Goal: Feedback & Contribution: Contribute content

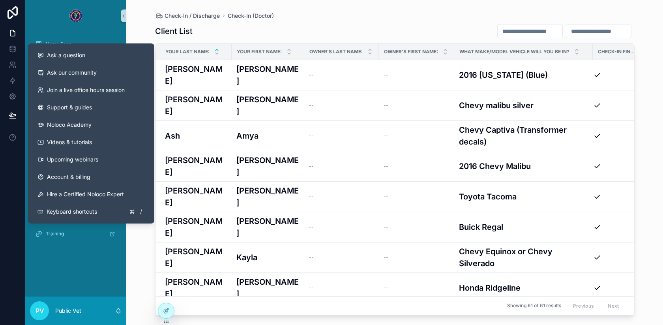
click at [50, 255] on div "Home Page Master Data Check-In / Discharge Check-In (PC) Check-In (Doctor) Disc…" at bounding box center [75, 164] width 101 height 265
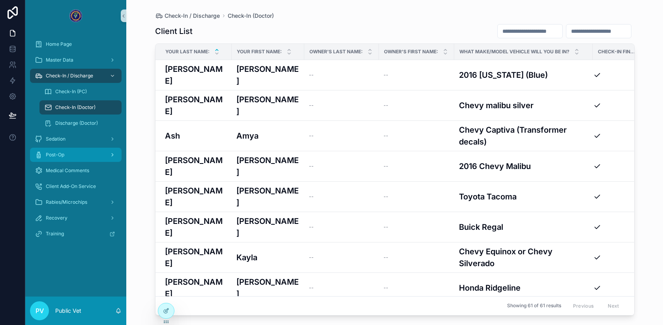
click at [63, 155] on span "Post-Op" at bounding box center [55, 154] width 19 height 6
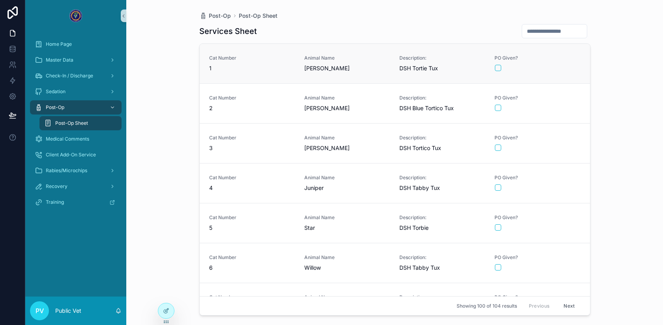
click at [263, 71] on span "1" at bounding box center [252, 68] width 86 height 8
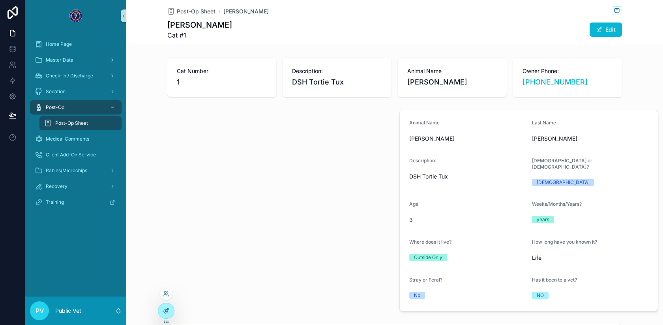
click at [164, 309] on icon at bounding box center [166, 310] width 6 height 6
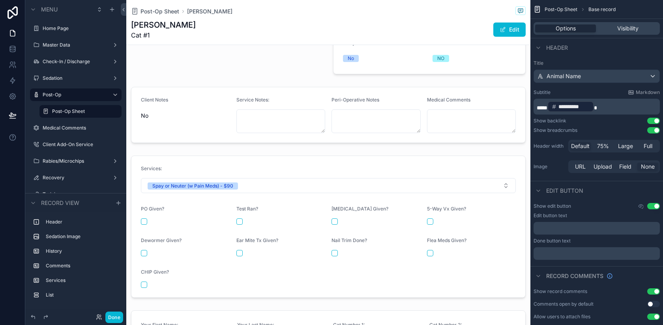
scroll to position [237, 0]
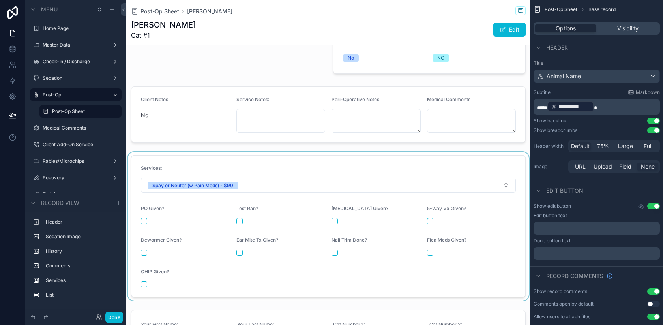
click at [198, 210] on div "scrollable content" at bounding box center [328, 226] width 404 height 148
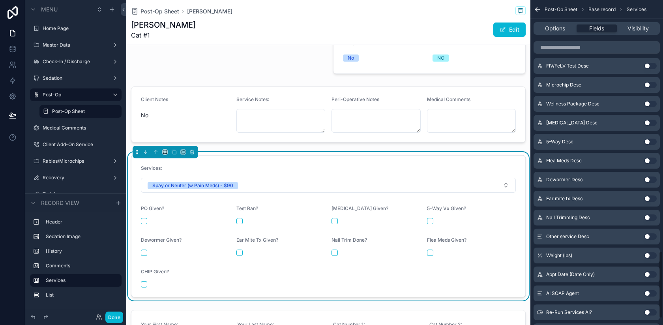
scroll to position [1245, 0]
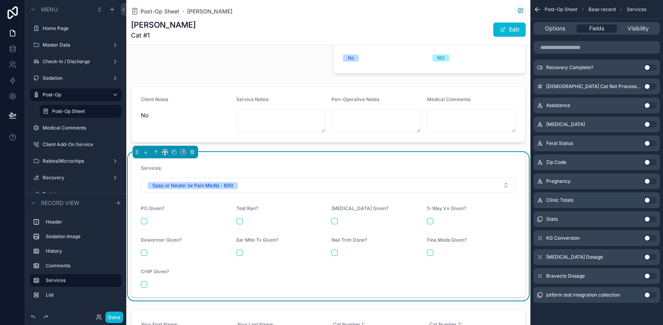
click at [650, 256] on button "Use setting" at bounding box center [650, 257] width 13 height 6
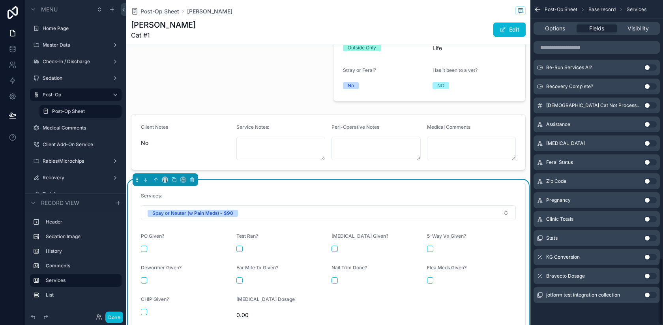
scroll to position [237, 0]
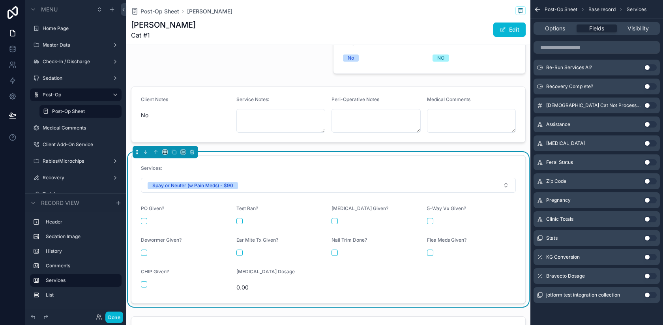
click at [648, 274] on button "Use setting" at bounding box center [650, 276] width 13 height 6
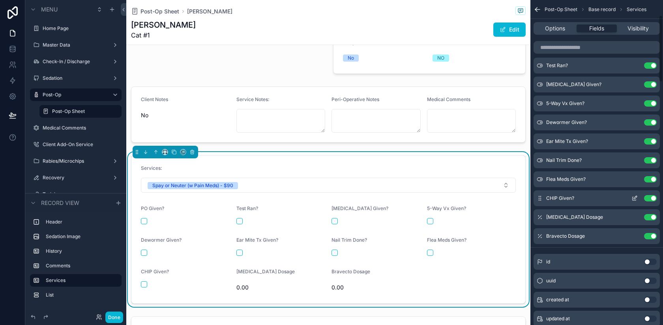
scroll to position [74, 0]
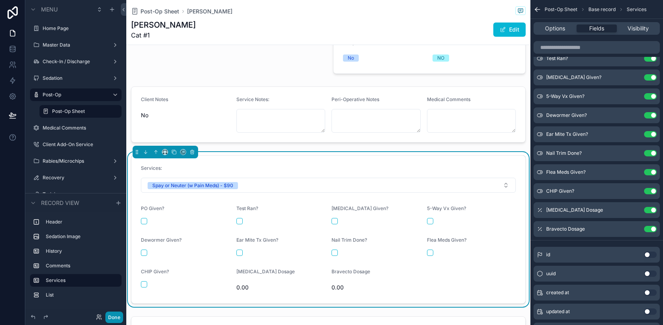
click at [112, 319] on button "Done" at bounding box center [114, 316] width 18 height 11
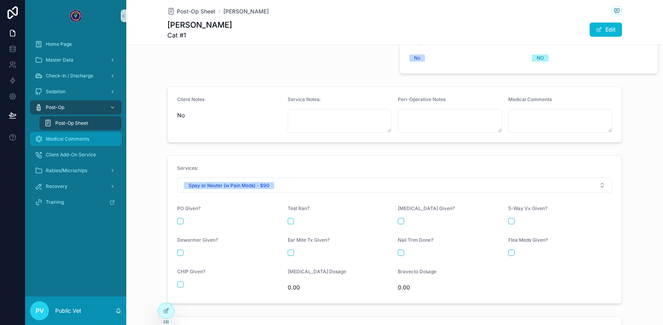
click at [76, 138] on span "Medical Comments" at bounding box center [67, 139] width 43 height 6
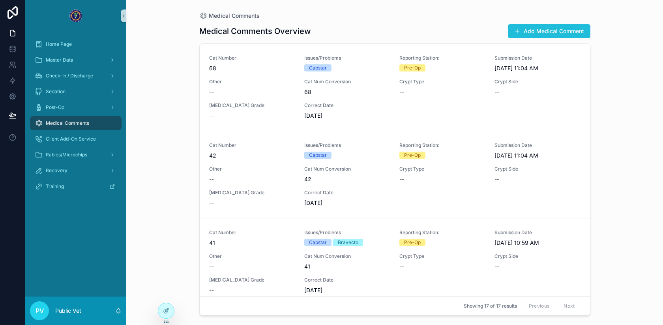
click at [563, 32] on button "Add Medical Comment" at bounding box center [549, 31] width 82 height 14
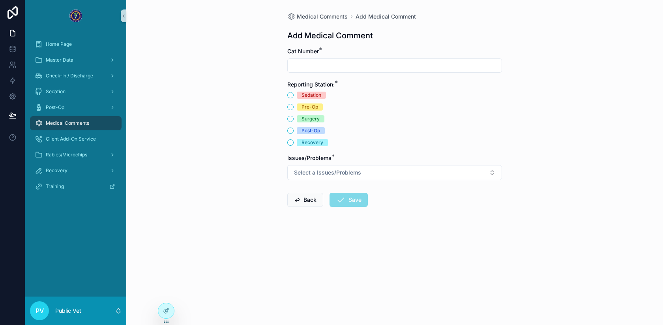
click at [356, 68] on input "scrollable content" at bounding box center [394, 65] width 214 height 11
type input "*"
type input "**"
click at [293, 98] on div "Sedation" at bounding box center [394, 94] width 215 height 7
click at [291, 95] on button "Sedation" at bounding box center [290, 95] width 6 height 6
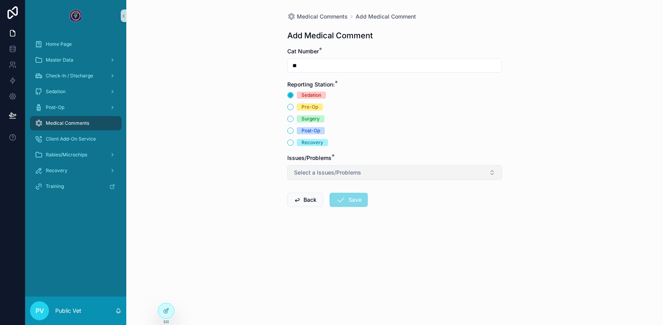
click at [305, 174] on span "Select a Issues/Problems" at bounding box center [327, 172] width 67 height 8
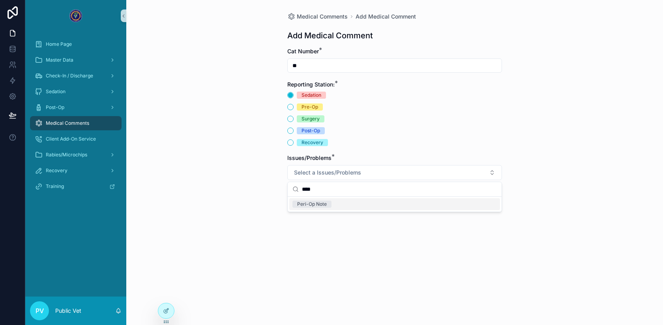
type input "****"
click at [332, 202] on div "Peri-Op Note" at bounding box center [394, 204] width 211 height 12
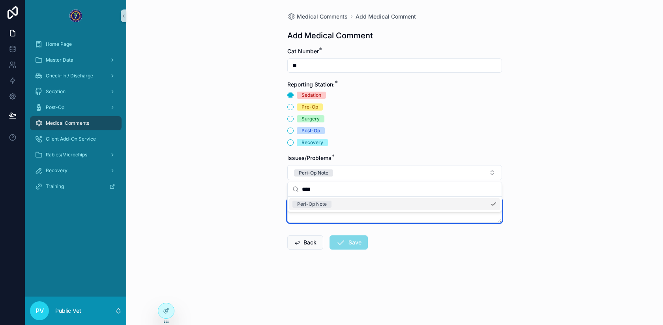
click at [308, 220] on textarea "scrollable content" at bounding box center [394, 211] width 215 height 24
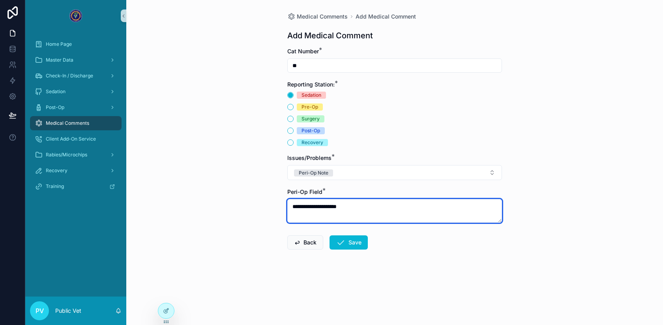
click at [330, 205] on textarea "**********" at bounding box center [394, 211] width 215 height 24
type textarea "**********"
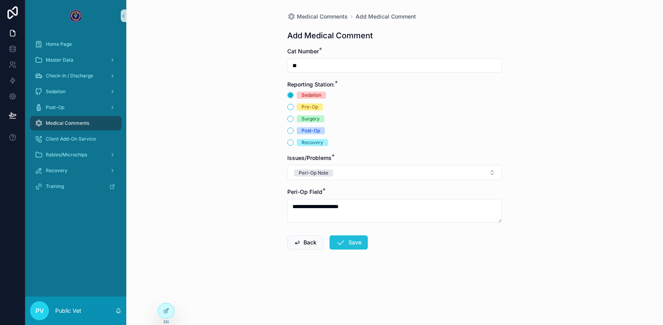
click at [364, 245] on button "Save" at bounding box center [348, 242] width 38 height 14
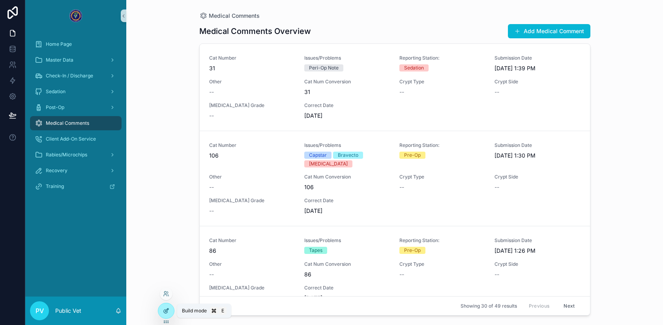
click at [164, 309] on icon at bounding box center [166, 311] width 4 height 4
click at [60, 105] on span "Post-Op" at bounding box center [55, 107] width 19 height 6
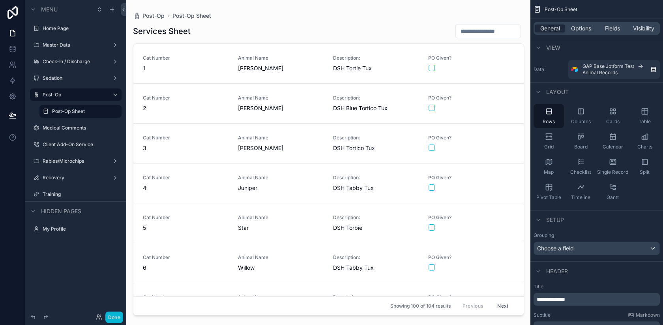
click at [288, 60] on div "scrollable content" at bounding box center [328, 157] width 403 height 315
click at [304, 70] on span "[PERSON_NAME]" at bounding box center [281, 68] width 86 height 8
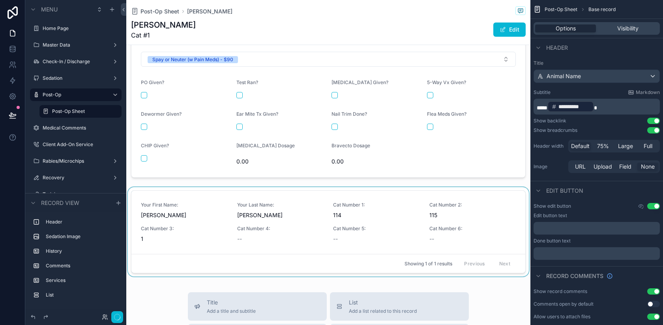
scroll to position [362, 0]
click at [327, 150] on div "scrollable content" at bounding box center [328, 103] width 404 height 155
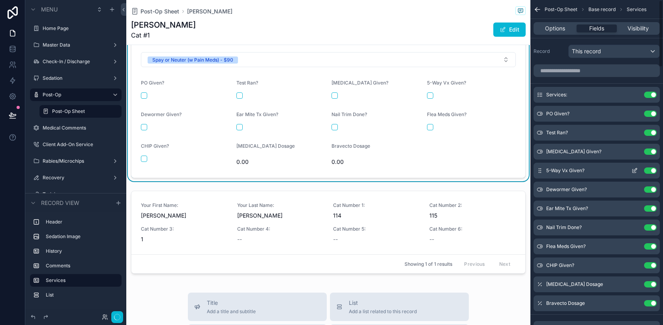
scroll to position [34, 0]
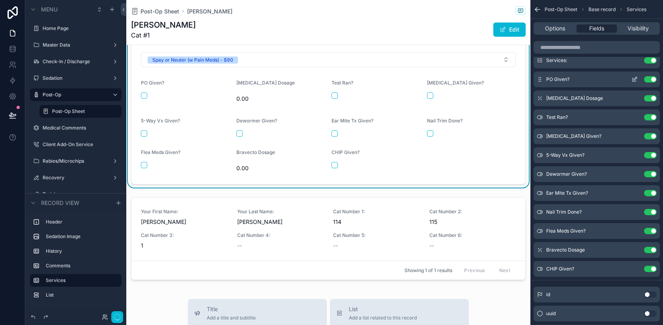
click at [632, 80] on icon "scrollable content" at bounding box center [634, 80] width 4 height 4
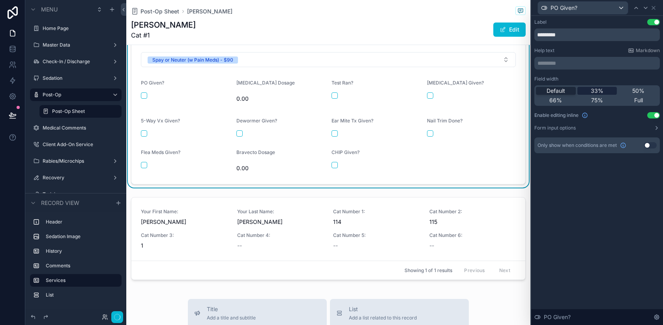
click at [598, 90] on span "33%" at bounding box center [596, 91] width 13 height 8
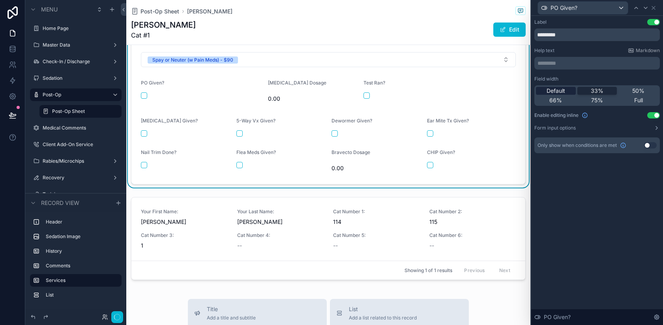
click at [566, 90] on div "Default" at bounding box center [556, 91] width 40 height 8
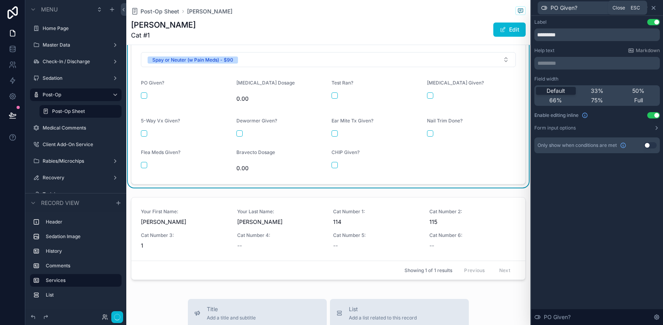
click at [652, 6] on icon at bounding box center [653, 8] width 6 height 6
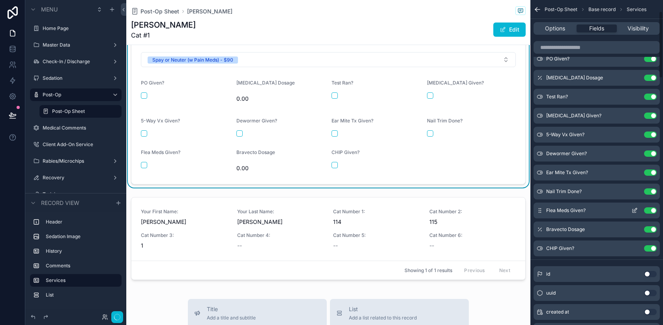
scroll to position [0, 0]
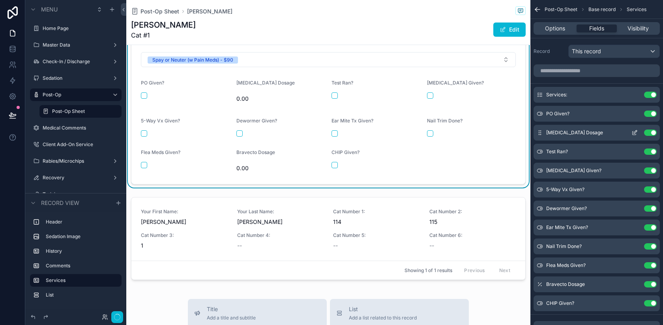
click at [635, 134] on icon "scrollable content" at bounding box center [634, 132] width 6 height 6
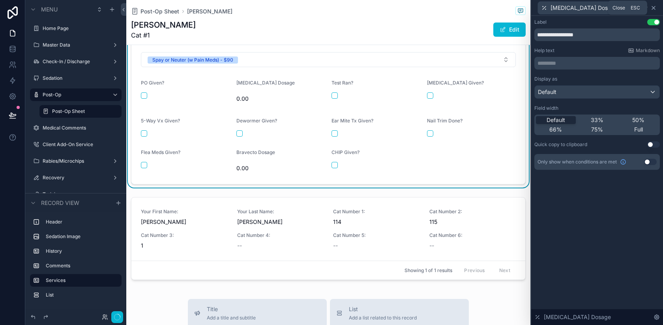
click at [655, 7] on icon at bounding box center [653, 8] width 6 height 6
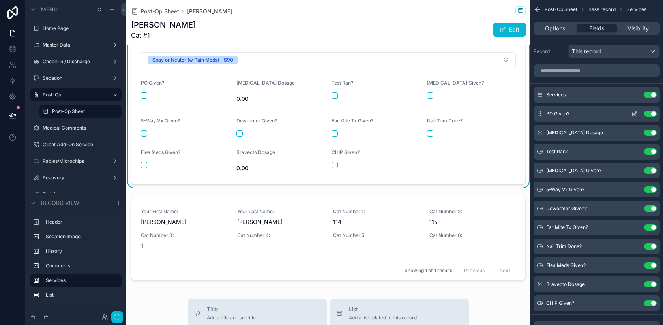
click at [633, 114] on icon "scrollable content" at bounding box center [634, 112] width 3 height 3
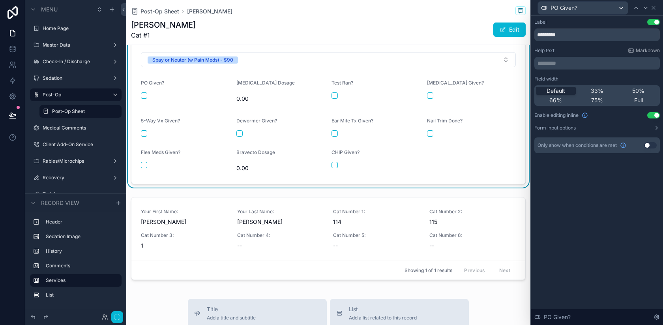
click at [599, 62] on p "********* ﻿" at bounding box center [597, 63] width 121 height 8
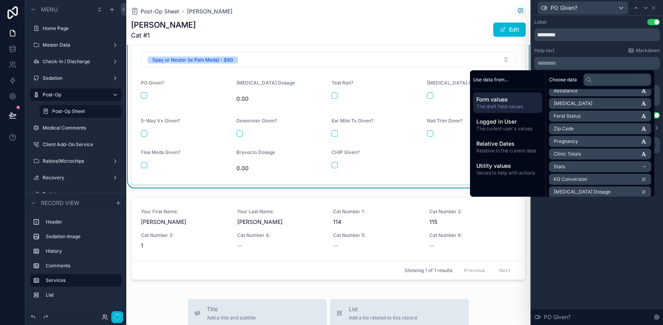
scroll to position [882, 0]
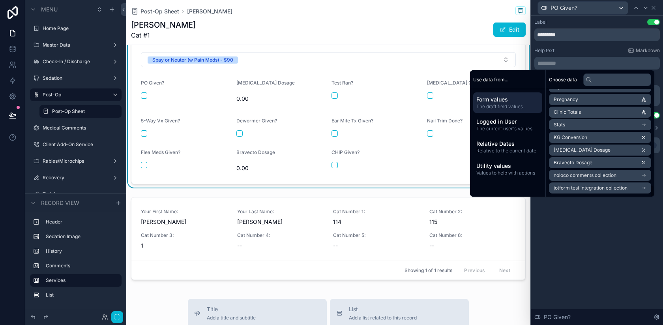
click at [579, 150] on span "[MEDICAL_DATA] Dosage" at bounding box center [581, 150] width 57 height 6
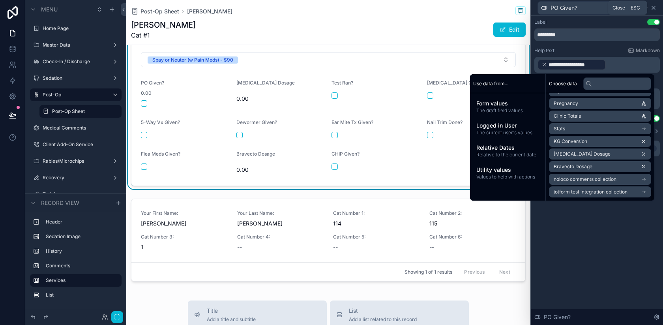
click at [655, 9] on icon at bounding box center [653, 8] width 6 height 6
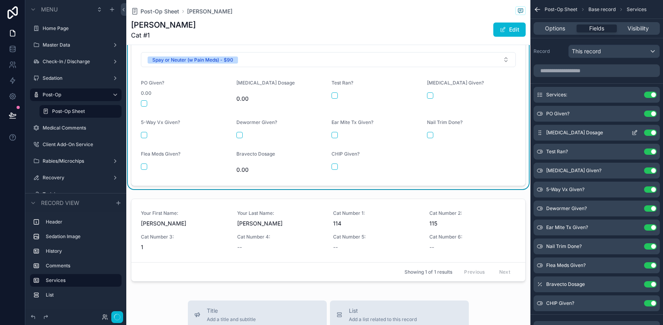
click at [651, 133] on button "Use setting" at bounding box center [650, 132] width 13 height 6
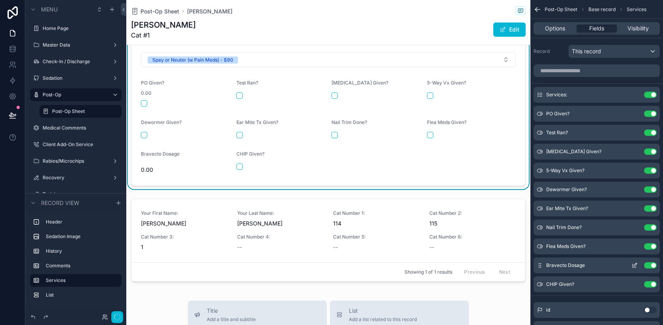
click at [652, 265] on button "Use setting" at bounding box center [650, 265] width 13 height 6
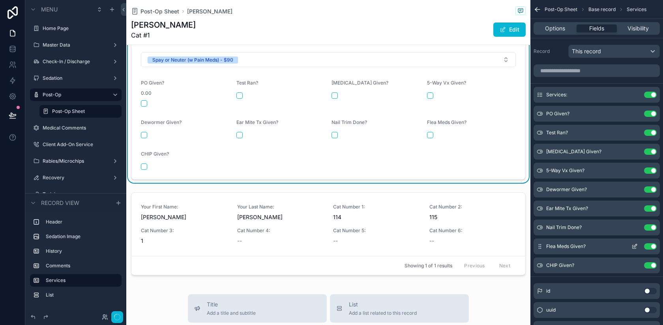
click at [635, 246] on icon "scrollable content" at bounding box center [634, 246] width 6 height 6
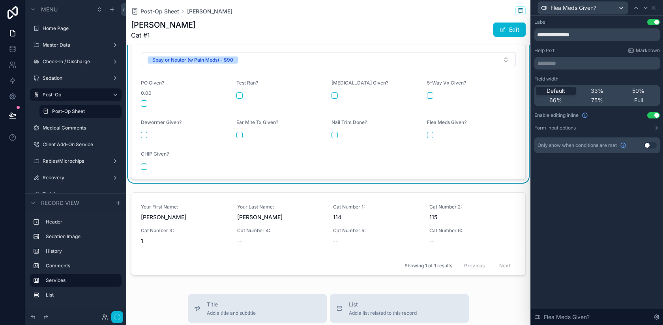
click at [588, 66] on p "********* ﻿" at bounding box center [597, 63] width 121 height 8
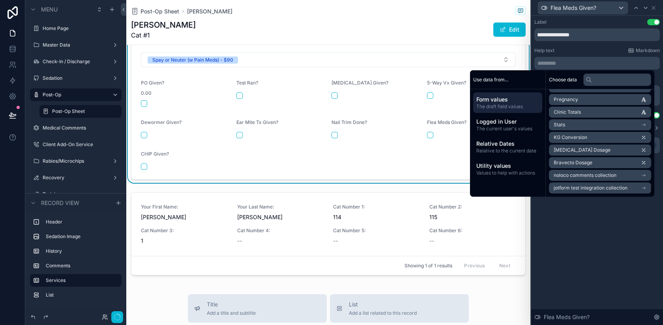
click at [574, 163] on span "Bravecto Dosage" at bounding box center [572, 162] width 39 height 6
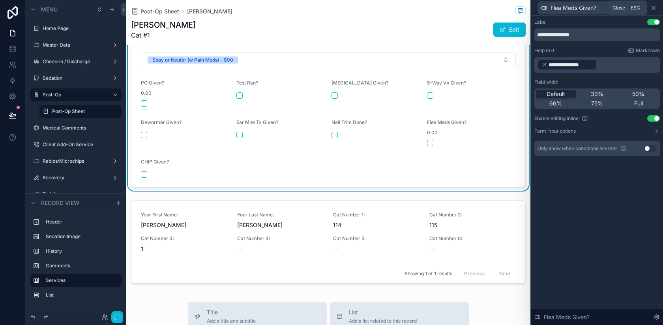
click at [653, 9] on icon at bounding box center [652, 7] width 3 height 3
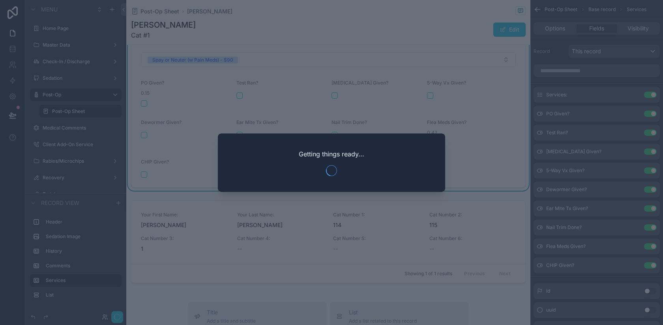
click at [496, 116] on div at bounding box center [331, 162] width 663 height 325
click at [230, 187] on div "Getting things ready..." at bounding box center [331, 162] width 227 height 58
click at [177, 78] on div at bounding box center [331, 162] width 663 height 325
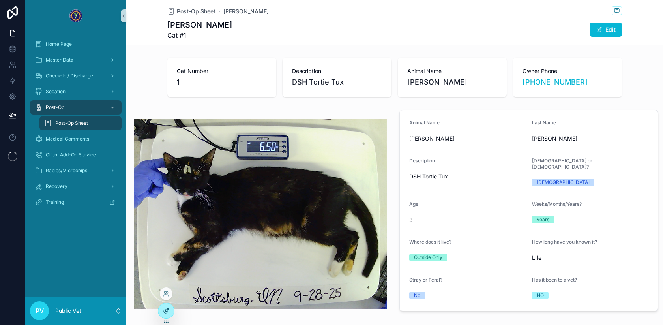
click at [161, 307] on div at bounding box center [166, 310] width 16 height 15
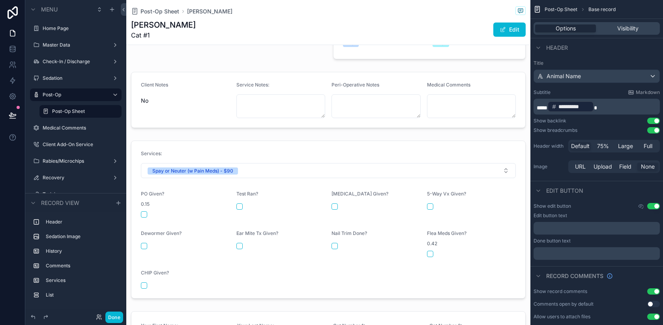
scroll to position [253, 0]
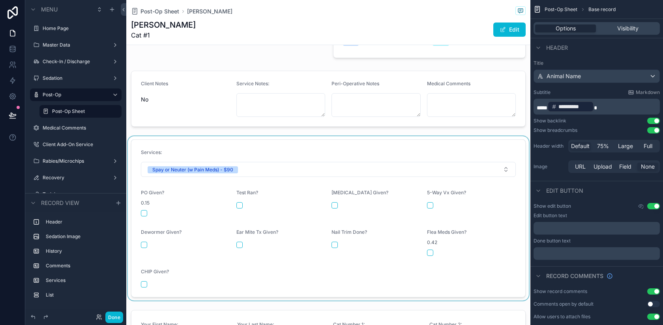
click at [174, 226] on div "scrollable content" at bounding box center [328, 218] width 404 height 164
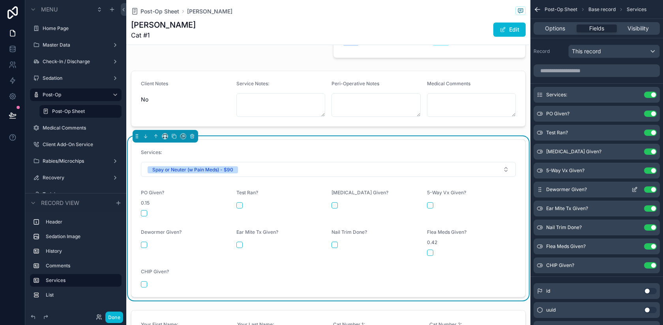
click at [633, 188] on icon "scrollable content" at bounding box center [634, 189] width 6 height 6
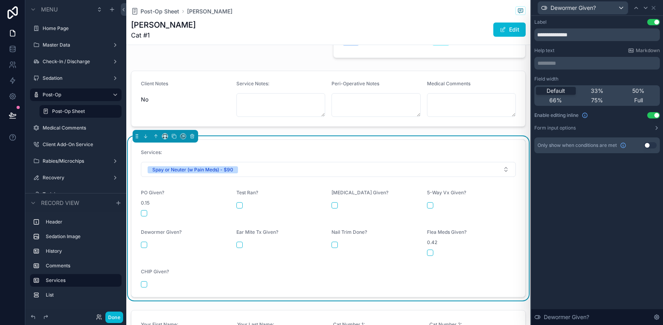
click at [568, 64] on p "********* ﻿" at bounding box center [597, 63] width 121 height 8
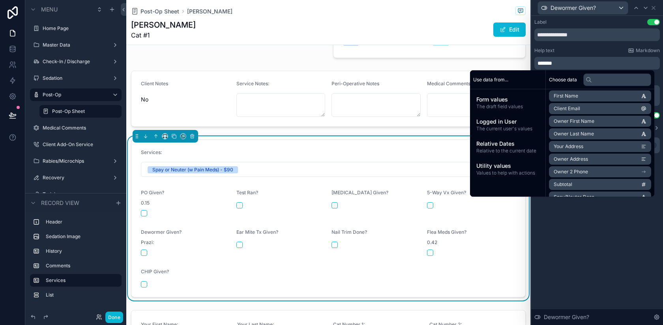
scroll to position [882, 0]
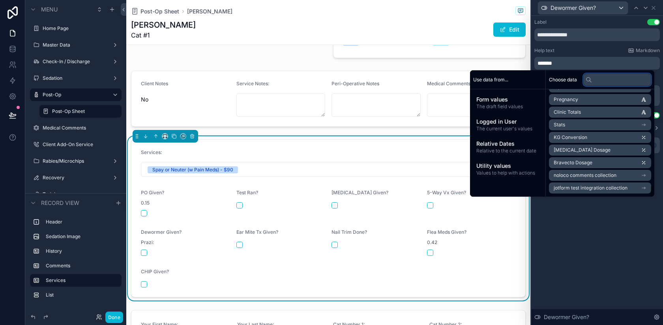
click at [599, 76] on input "text" at bounding box center [617, 79] width 68 height 13
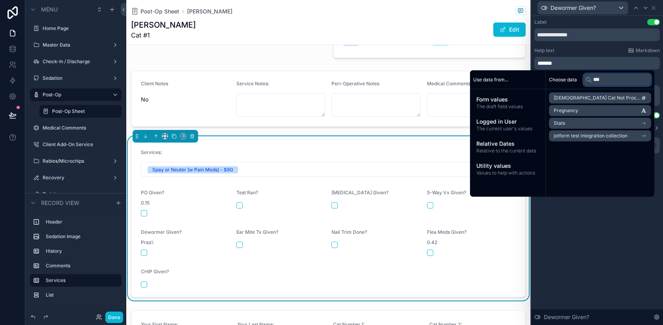
scroll to position [0, 0]
type input "****"
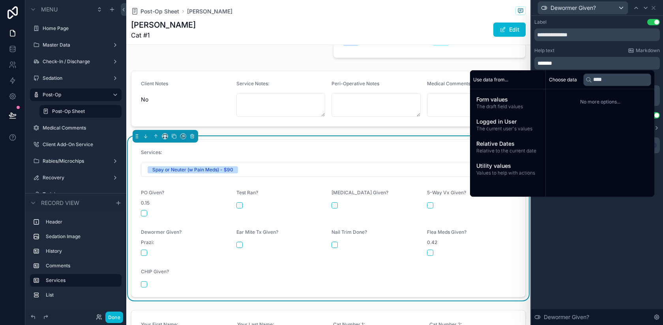
click at [471, 13] on div "Post-Op Sheet MAGGIE Shields" at bounding box center [328, 11] width 394 height 10
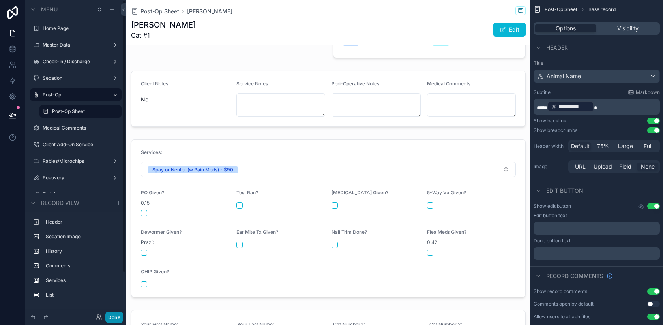
click at [118, 314] on button "Done" at bounding box center [114, 316] width 18 height 11
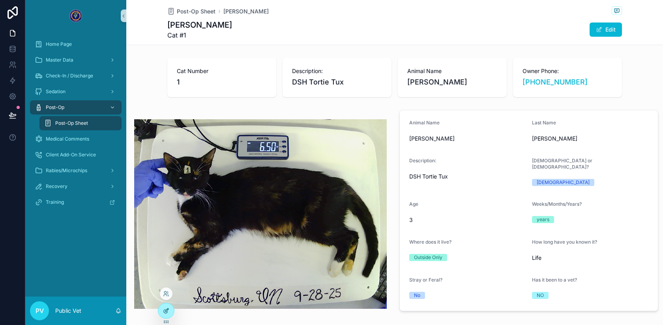
click at [163, 307] on div at bounding box center [166, 310] width 16 height 15
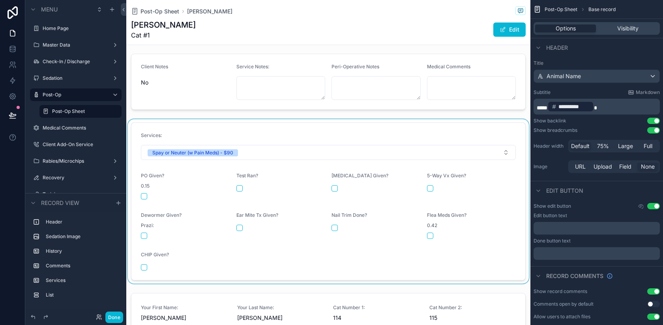
scroll to position [326, 0]
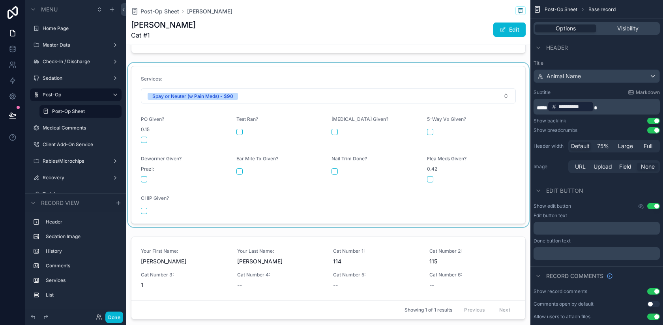
click at [379, 187] on div "scrollable content" at bounding box center [328, 145] width 404 height 164
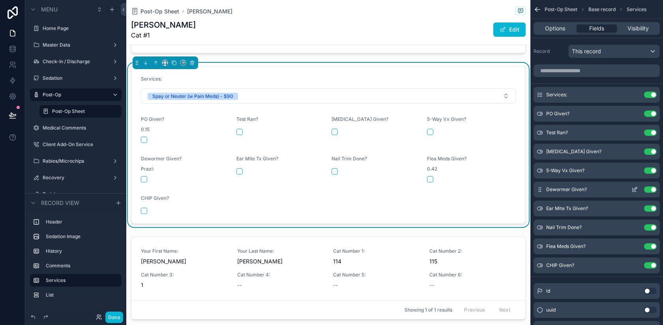
click at [631, 190] on icon "scrollable content" at bounding box center [634, 189] width 6 height 6
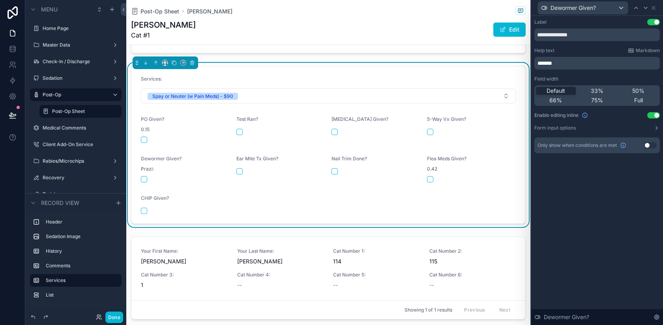
click at [585, 62] on p "******" at bounding box center [597, 63] width 121 height 8
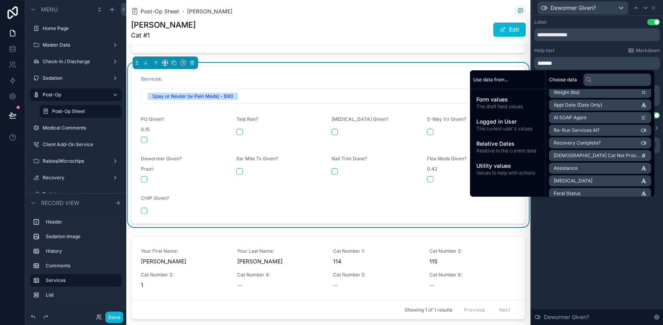
scroll to position [894, 0]
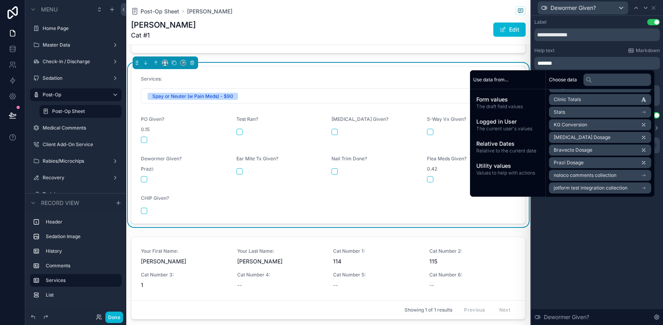
click at [598, 164] on li "Prazi Dosage" at bounding box center [600, 162] width 102 height 11
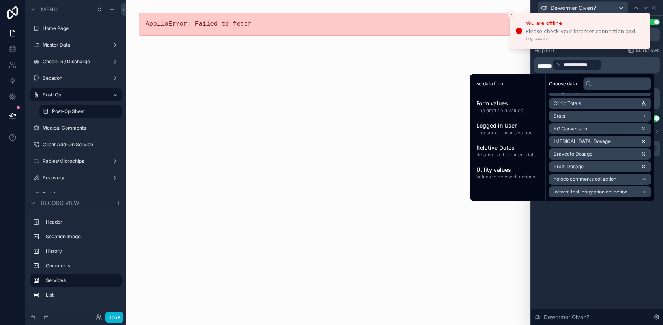
scroll to position [0, 0]
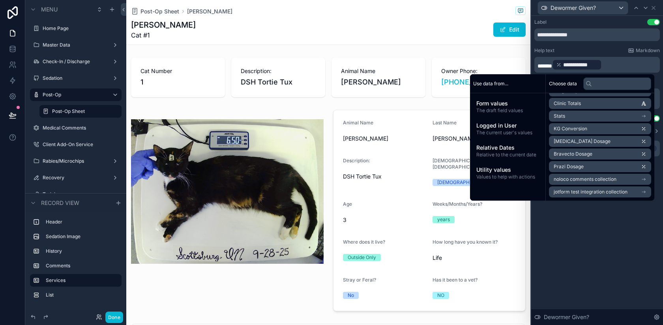
type textarea "**********"
click at [588, 272] on div "**********" at bounding box center [597, 170] width 132 height 309
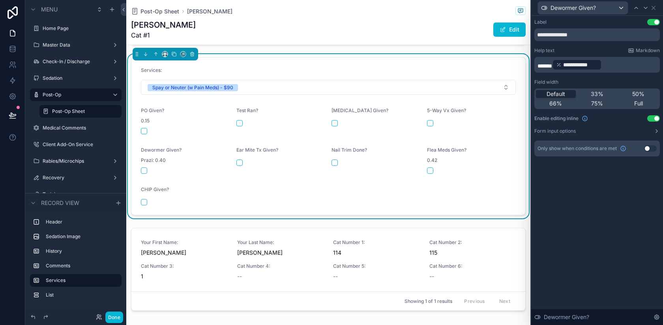
scroll to position [364, 0]
click at [616, 65] on p "**********" at bounding box center [597, 64] width 121 height 13
click at [622, 63] on p "**********" at bounding box center [597, 64] width 121 height 13
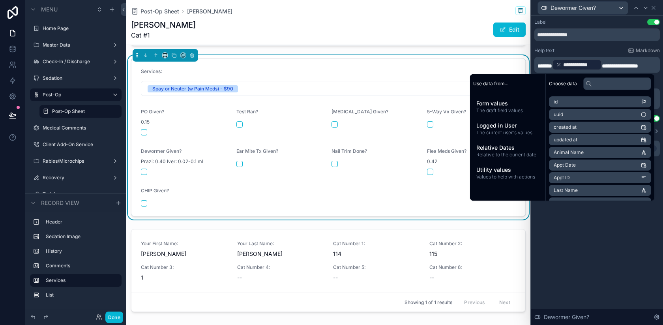
click at [603, 65] on span "**********" at bounding box center [619, 66] width 36 height 6
click at [653, 5] on icon at bounding box center [653, 8] width 6 height 6
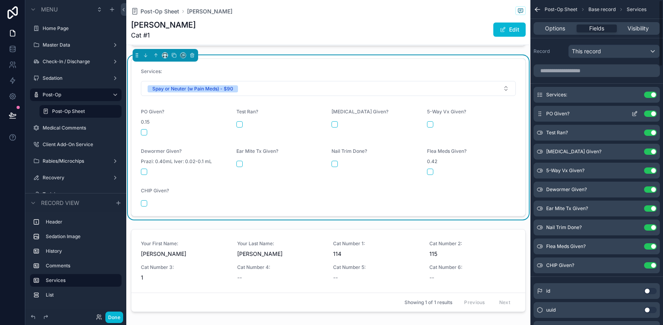
click at [635, 113] on icon "scrollable content" at bounding box center [634, 112] width 3 height 3
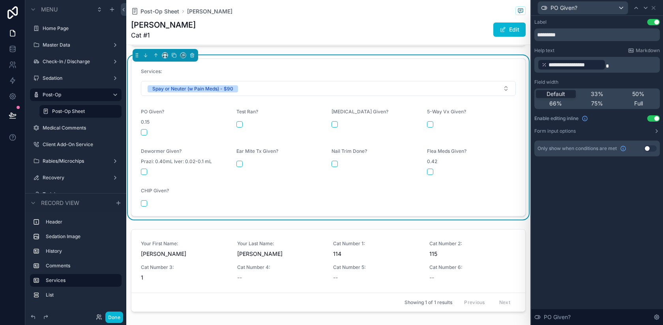
click at [620, 67] on p "**********" at bounding box center [597, 64] width 121 height 13
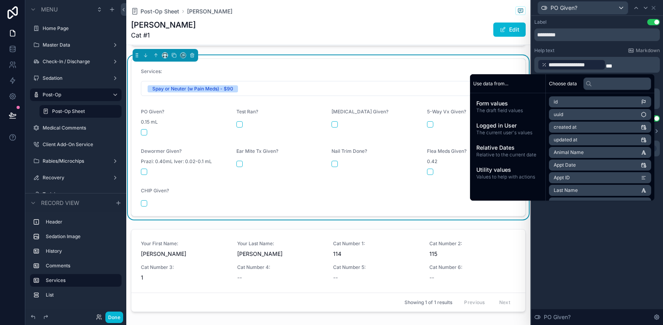
click at [654, 6] on icon at bounding box center [653, 8] width 6 height 6
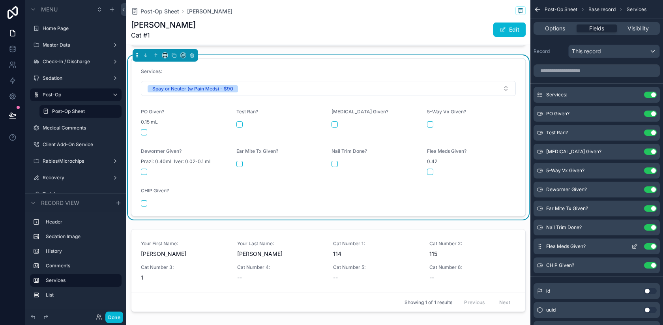
click at [633, 246] on icon "scrollable content" at bounding box center [634, 245] width 3 height 3
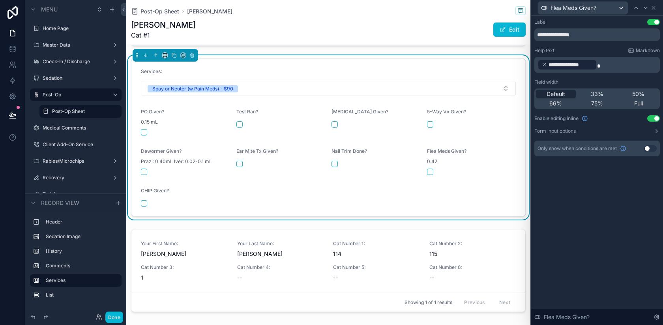
click at [610, 65] on p "**********" at bounding box center [597, 64] width 121 height 13
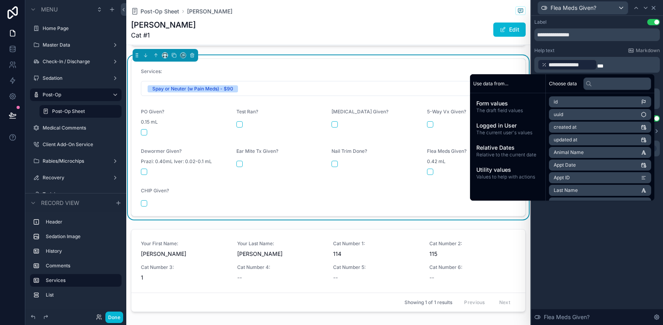
click at [653, 7] on icon at bounding box center [653, 8] width 6 height 6
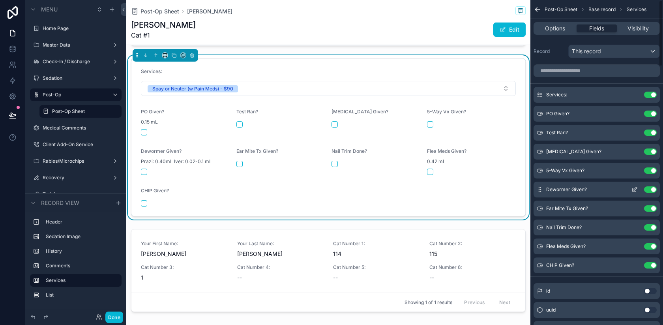
click at [636, 188] on icon "scrollable content" at bounding box center [635, 187] width 1 height 1
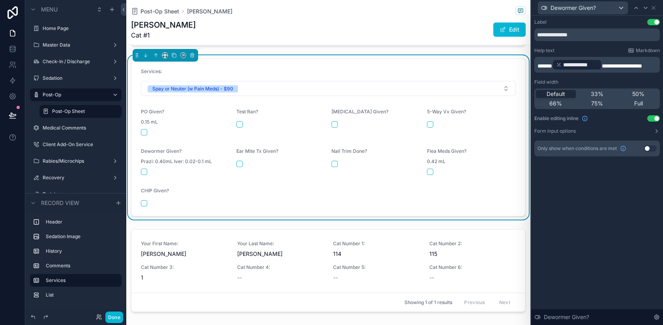
click at [612, 65] on span "**********" at bounding box center [621, 66] width 40 height 6
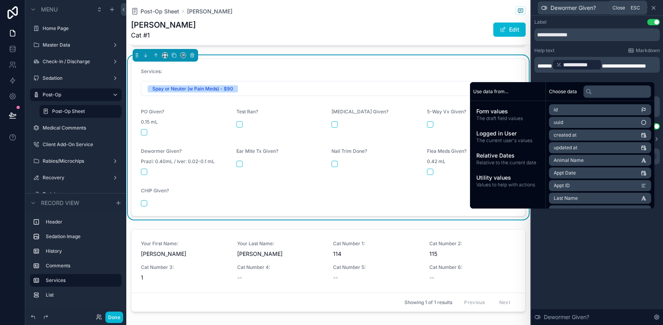
click at [653, 7] on icon at bounding box center [652, 7] width 3 height 3
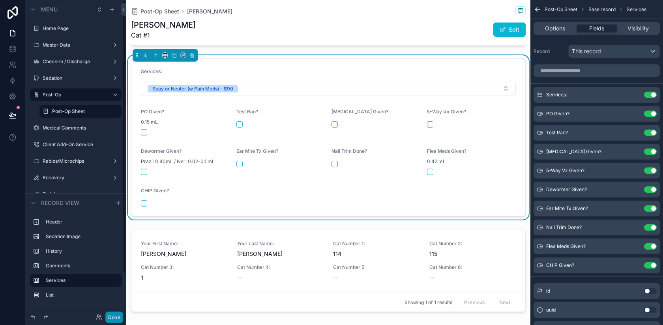
click at [112, 314] on button "Done" at bounding box center [114, 316] width 18 height 11
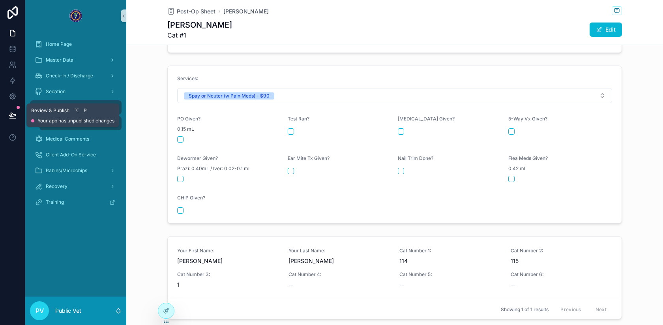
click at [13, 114] on icon at bounding box center [13, 115] width 8 height 8
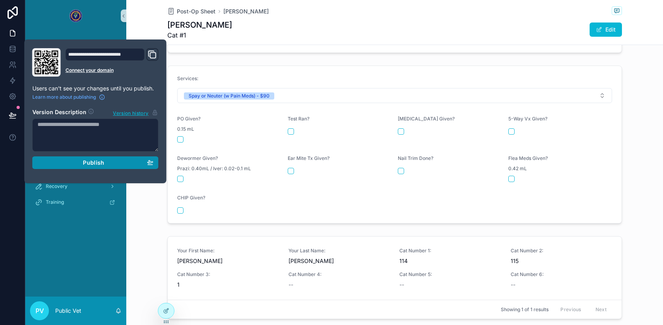
click at [76, 159] on button "Publish" at bounding box center [95, 162] width 126 height 13
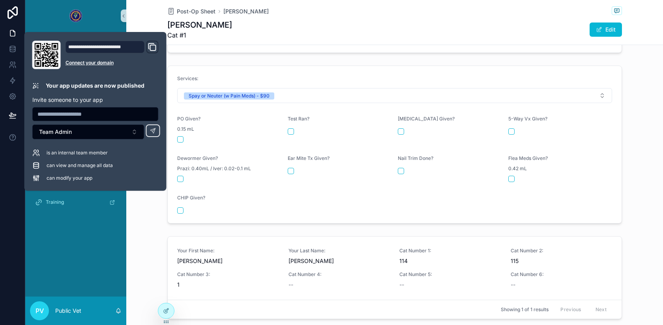
click at [195, 65] on div "Services: Spay or Neuter (w Pain Meds) - $90 PO Given? 0.15 mL Test Ran? [MEDIC…" at bounding box center [394, 144] width 536 height 164
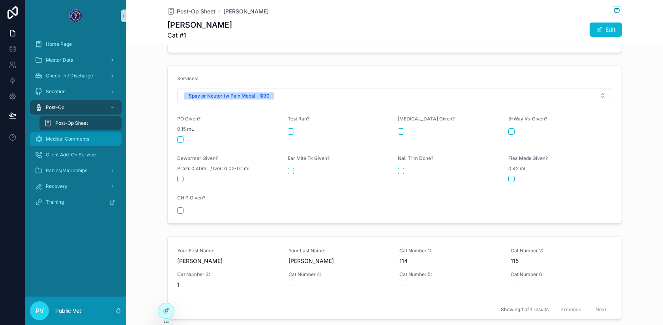
click at [68, 138] on span "Medical Comments" at bounding box center [67, 139] width 43 height 6
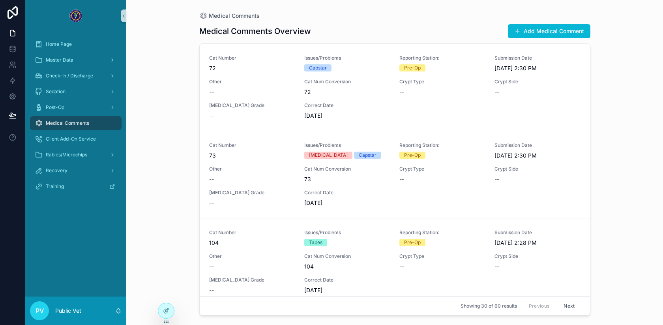
click at [538, 32] on button "Add Medical Comment" at bounding box center [549, 31] width 82 height 14
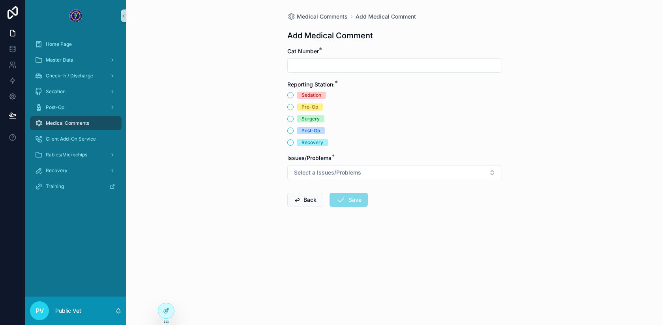
click at [345, 65] on input "scrollable content" at bounding box center [394, 65] width 214 height 11
type input "***"
click at [295, 144] on div "Recovery" at bounding box center [394, 142] width 215 height 7
click at [290, 142] on button "Recovery" at bounding box center [290, 142] width 6 height 6
click at [299, 168] on button "Select a Issues/Problems" at bounding box center [394, 172] width 215 height 15
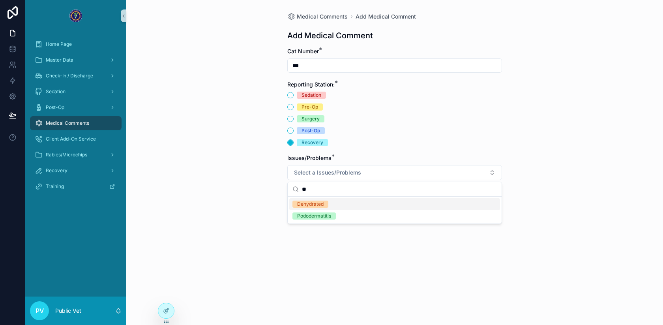
type input "**"
click at [303, 206] on div "Dehydrated" at bounding box center [310, 203] width 26 height 7
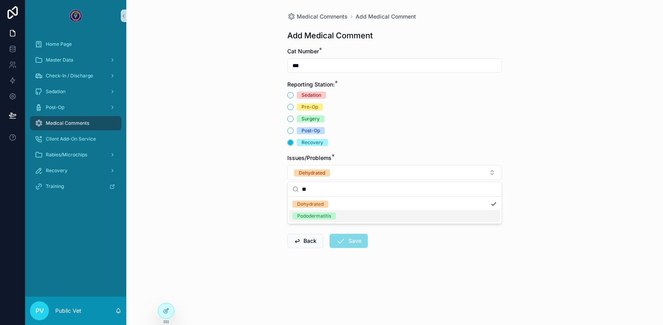
click at [254, 208] on div "Medical Comments Add Medical Comment Add Medical Comment Cat Number * *** Repor…" at bounding box center [394, 162] width 536 height 325
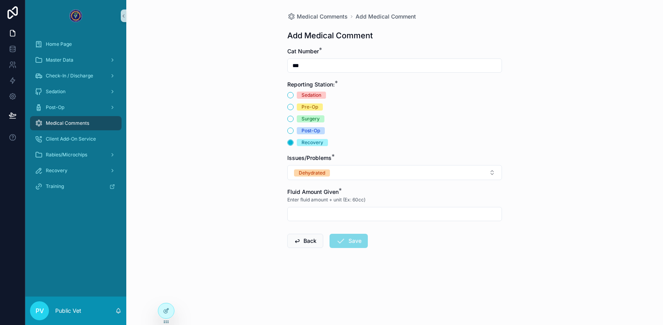
click at [314, 215] on input "scrollable content" at bounding box center [394, 213] width 214 height 11
type input "****"
click at [344, 239] on icon "scrollable content" at bounding box center [340, 240] width 9 height 9
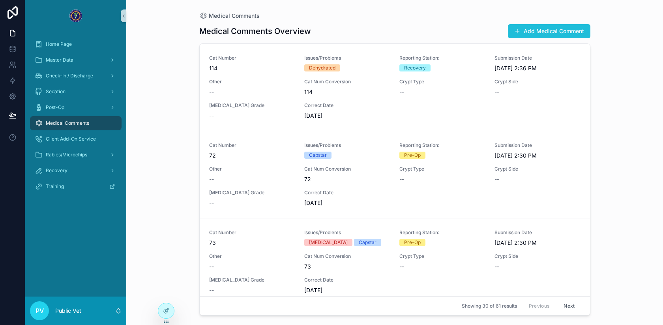
click at [526, 29] on button "Add Medical Comment" at bounding box center [549, 31] width 82 height 14
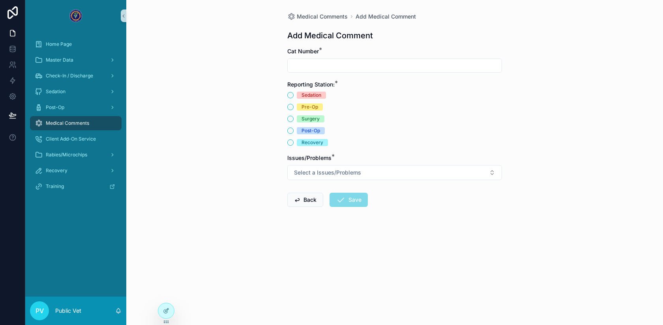
click at [314, 70] on input "scrollable content" at bounding box center [394, 65] width 214 height 11
type input "*"
click at [293, 146] on div "Recovery" at bounding box center [394, 142] width 215 height 7
click at [293, 142] on button "Recovery" at bounding box center [290, 142] width 6 height 6
click at [310, 172] on span "Select a Issues/Problems" at bounding box center [327, 172] width 67 height 8
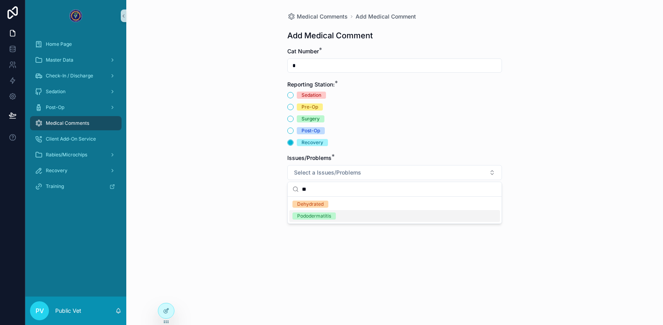
type input "**"
click at [302, 205] on div "Dehydrated" at bounding box center [310, 203] width 26 height 7
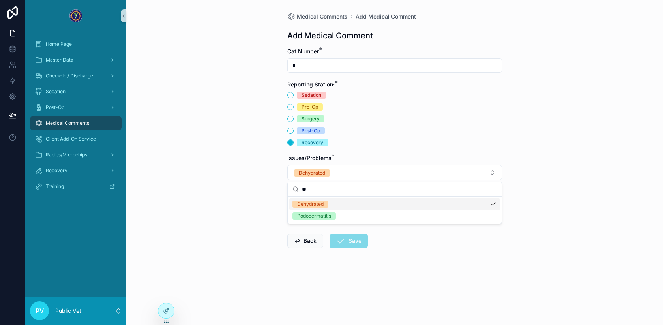
click at [214, 213] on div "Medical Comments Add Medical Comment Add Medical Comment Cat Number * * Reporti…" at bounding box center [394, 162] width 536 height 325
click at [332, 212] on input "scrollable content" at bounding box center [394, 213] width 214 height 11
type input "****"
click at [354, 240] on button "Save" at bounding box center [348, 240] width 38 height 14
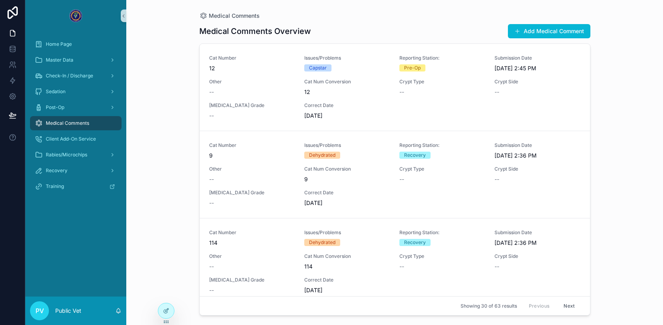
click at [164, 109] on div "Medical Comments Medical Comments Overview Add Medical Comment Cat Number 12 Is…" at bounding box center [394, 162] width 536 height 325
